Goal: Information Seeking & Learning: Compare options

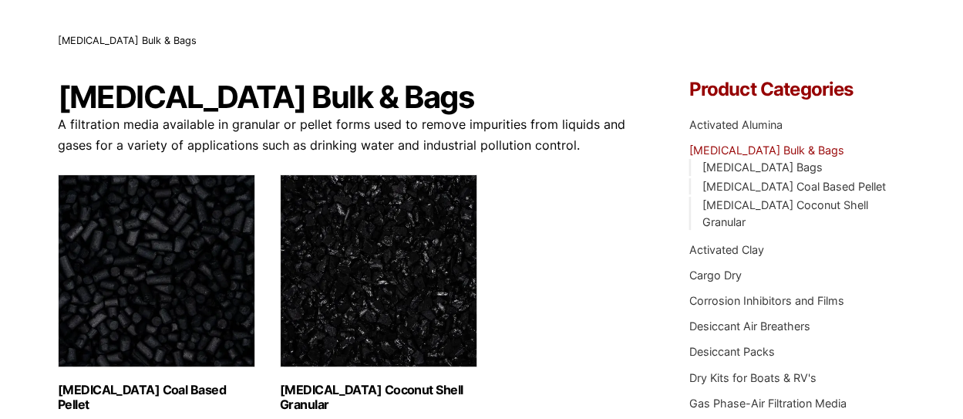
scroll to position [21, 0]
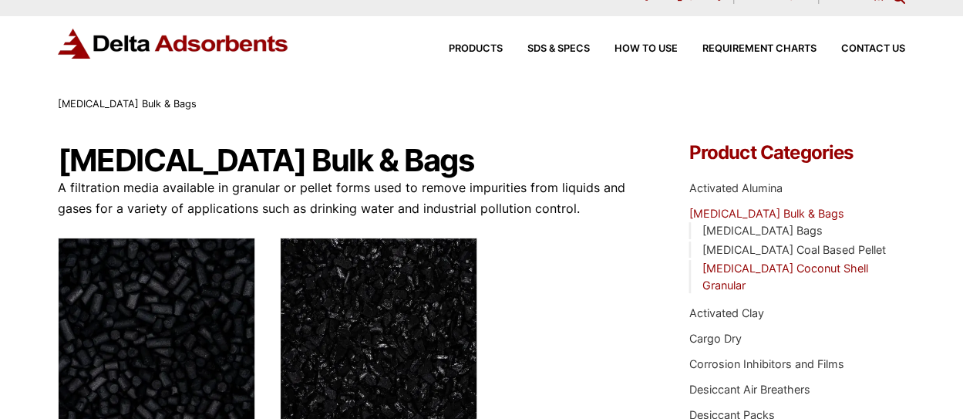
click at [767, 264] on link "[MEDICAL_DATA] Coconut Shell Granular" at bounding box center [785, 276] width 166 height 30
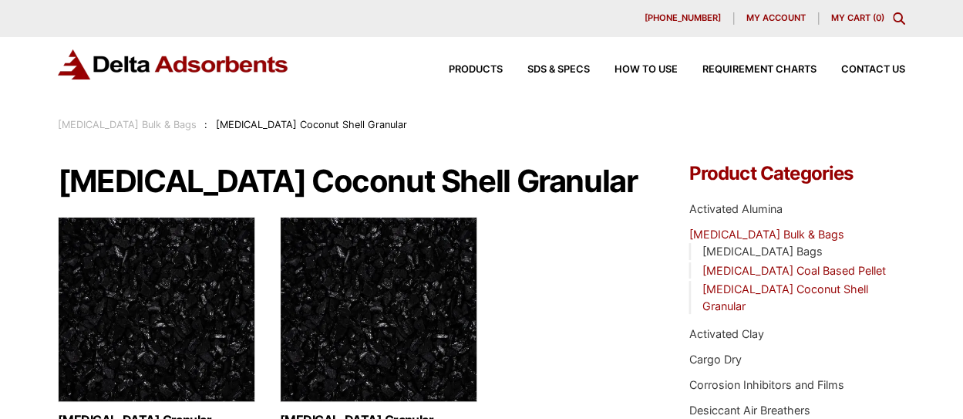
click at [782, 269] on link "[MEDICAL_DATA] Coal Based Pellet" at bounding box center [793, 270] width 183 height 13
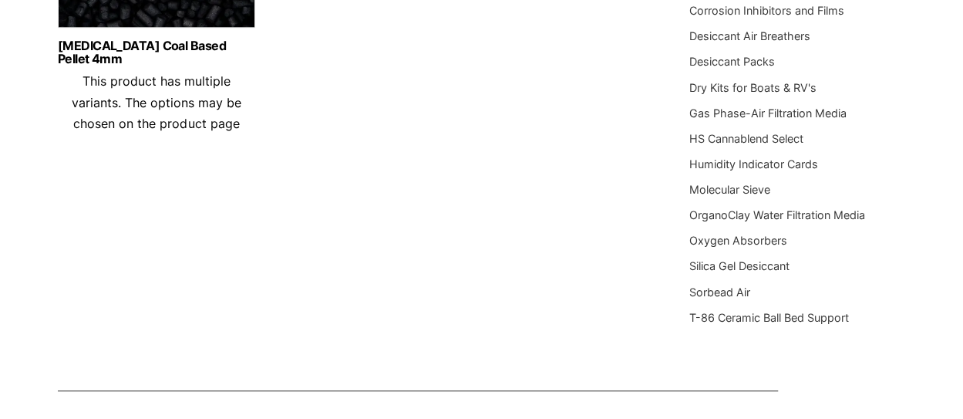
scroll to position [661, 0]
